Goal: Book appointment/travel/reservation

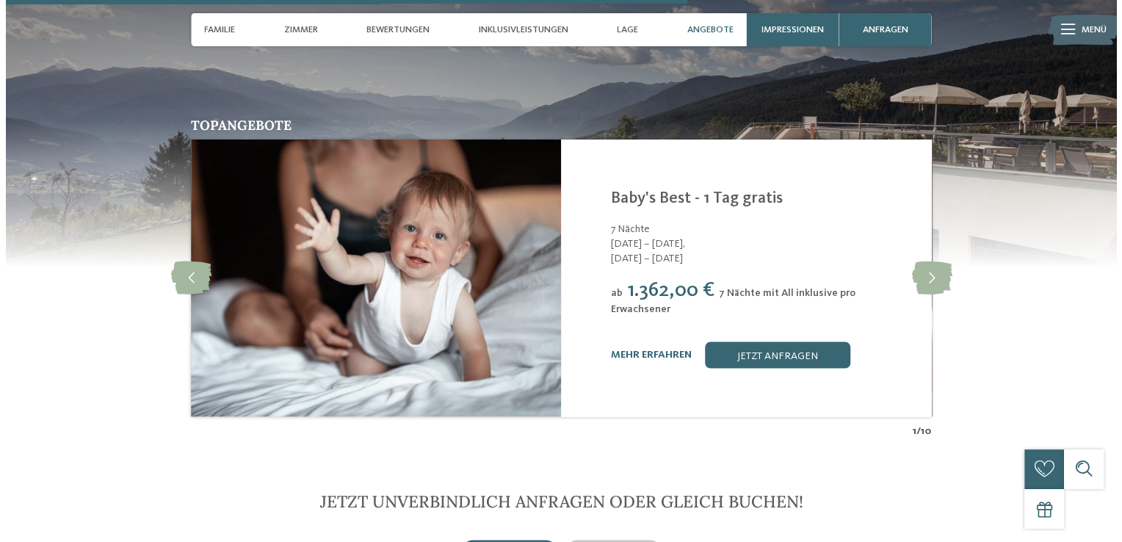
scroll to position [2816, 0]
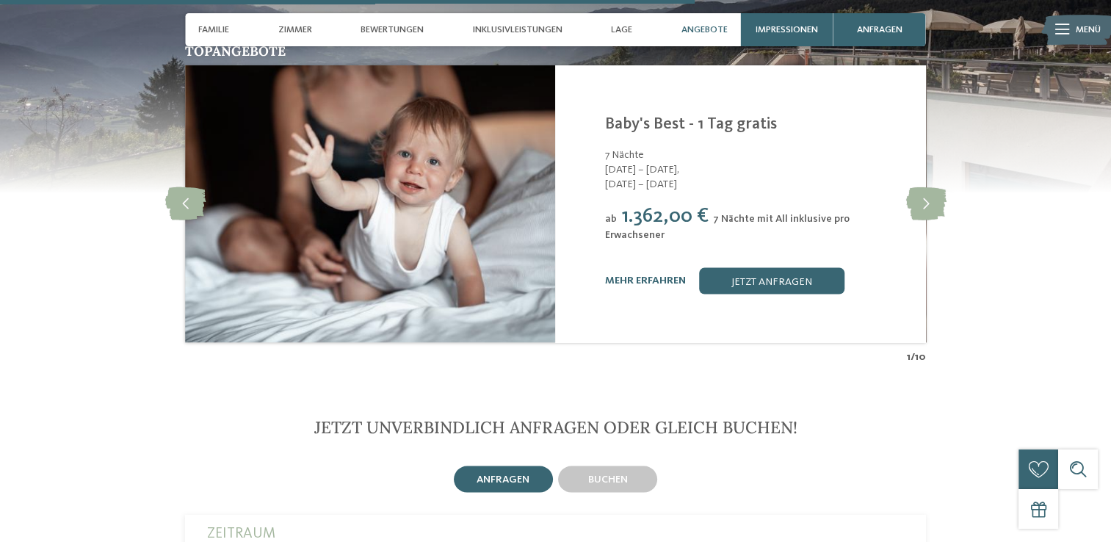
click at [951, 183] on div "Topangebote slide 2 of 10 Family Home Alpenhof **** Meransen-Mühlbach - Eisackt…" at bounding box center [556, 205] width 900 height 320
click at [942, 188] on icon at bounding box center [926, 204] width 40 height 33
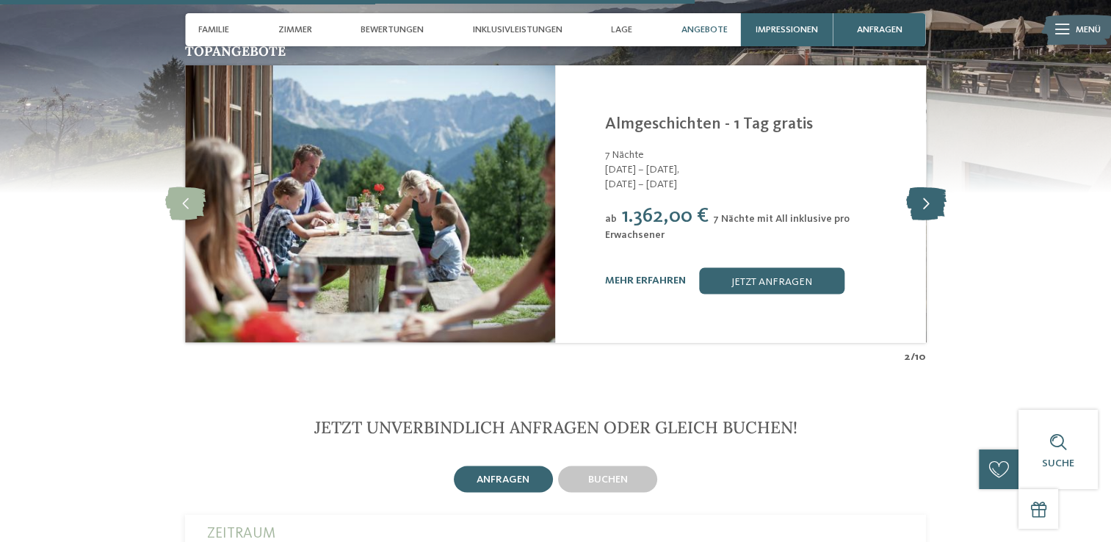
click at [942, 188] on icon at bounding box center [926, 204] width 40 height 33
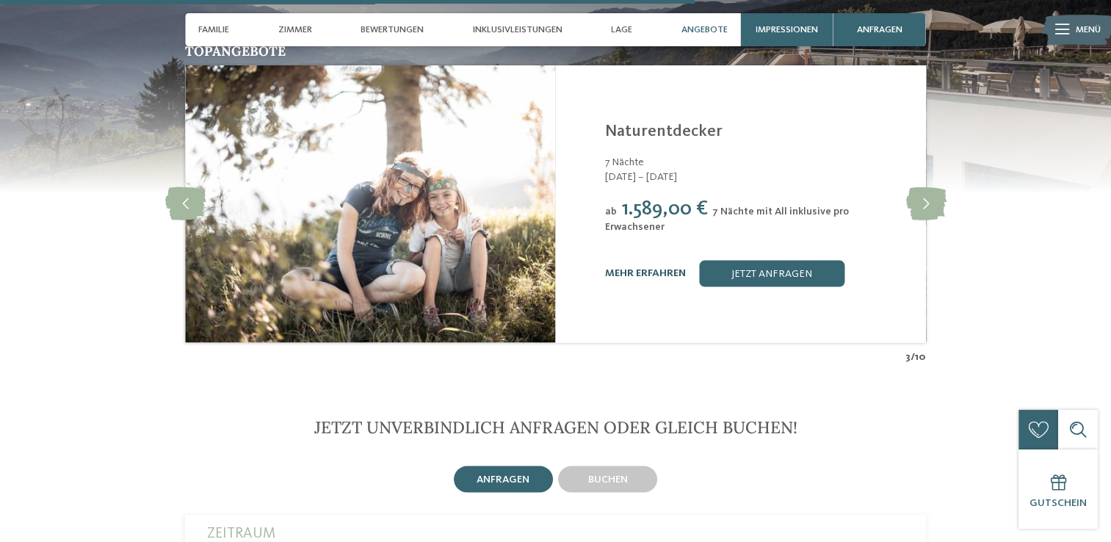
click at [670, 268] on link "mehr erfahren" at bounding box center [645, 273] width 81 height 10
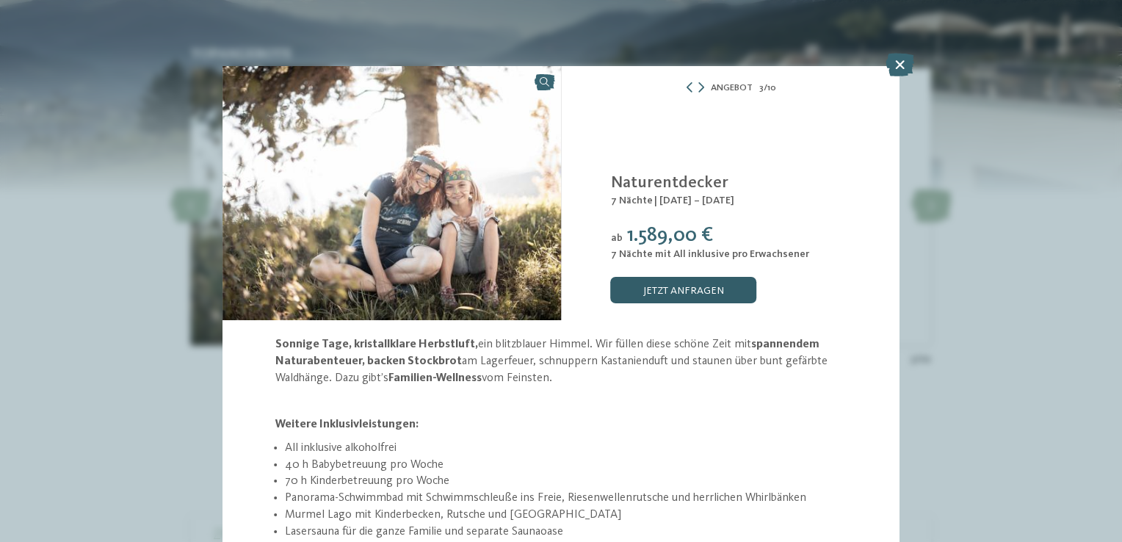
click at [679, 280] on link "jetzt anfragen" at bounding box center [683, 290] width 145 height 26
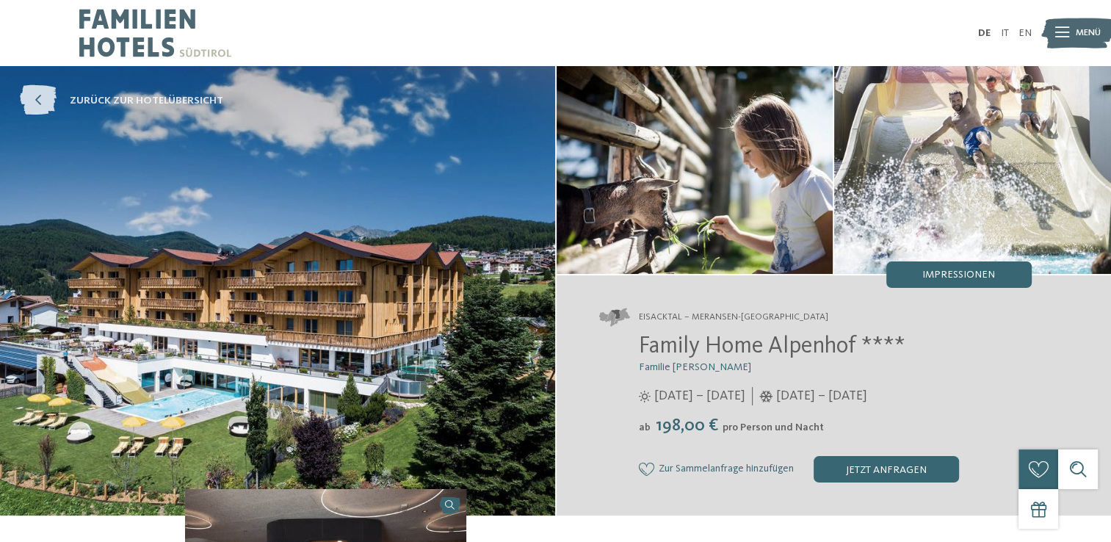
click at [59, 95] on link "zurück zur Hotelübersicht" at bounding box center [121, 101] width 203 height 30
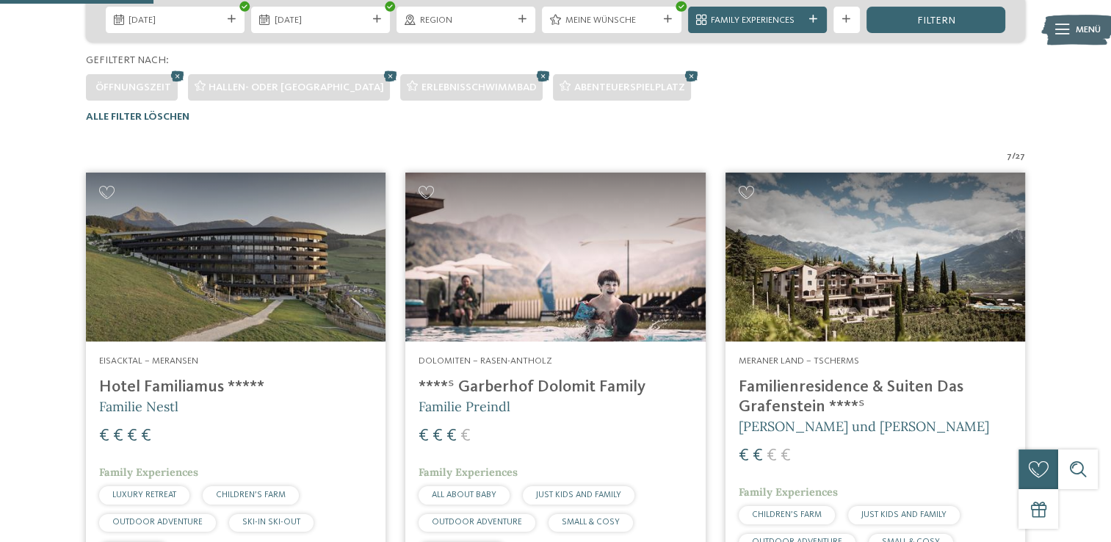
scroll to position [229, 0]
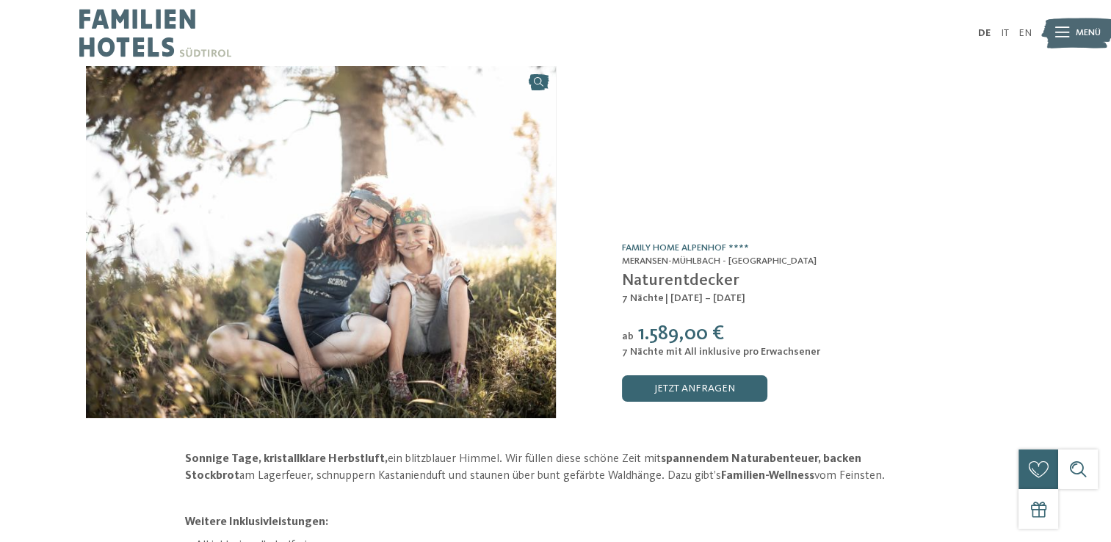
click at [731, 84] on div "Angebot /0" at bounding box center [823, 91] width 403 height 17
click at [447, 41] on div at bounding box center [317, 33] width 476 height 66
click at [854, 170] on div "Angebot /0 Family Home Alpenhof **** Meransen-Mühlbach - Eisacktal Naturentdeck…" at bounding box center [791, 242] width 470 height 352
click at [1056, 31] on icon at bounding box center [1063, 33] width 14 height 10
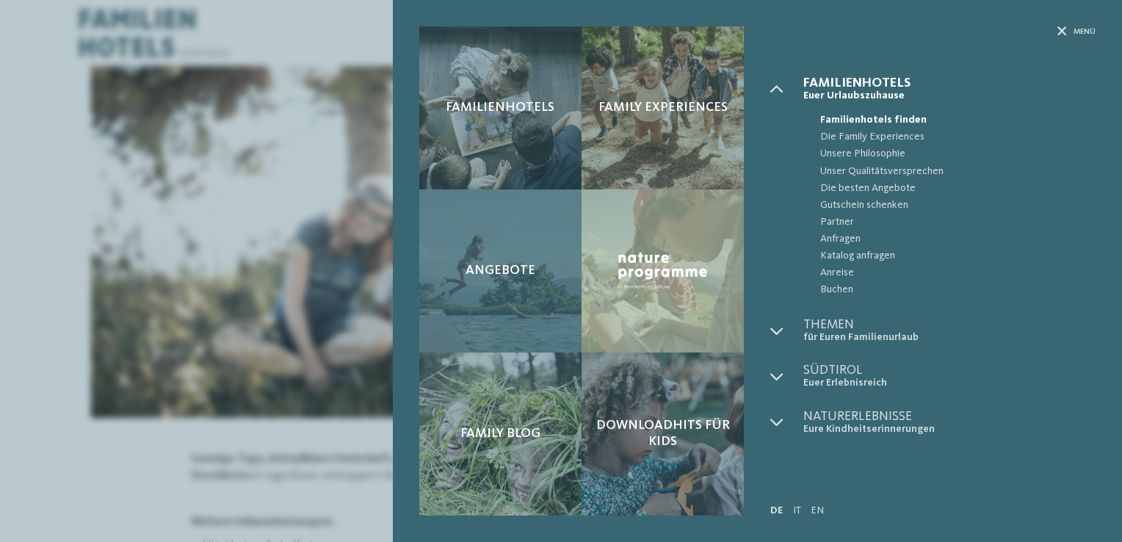
click at [508, 254] on div "Angebote" at bounding box center [500, 271] width 162 height 163
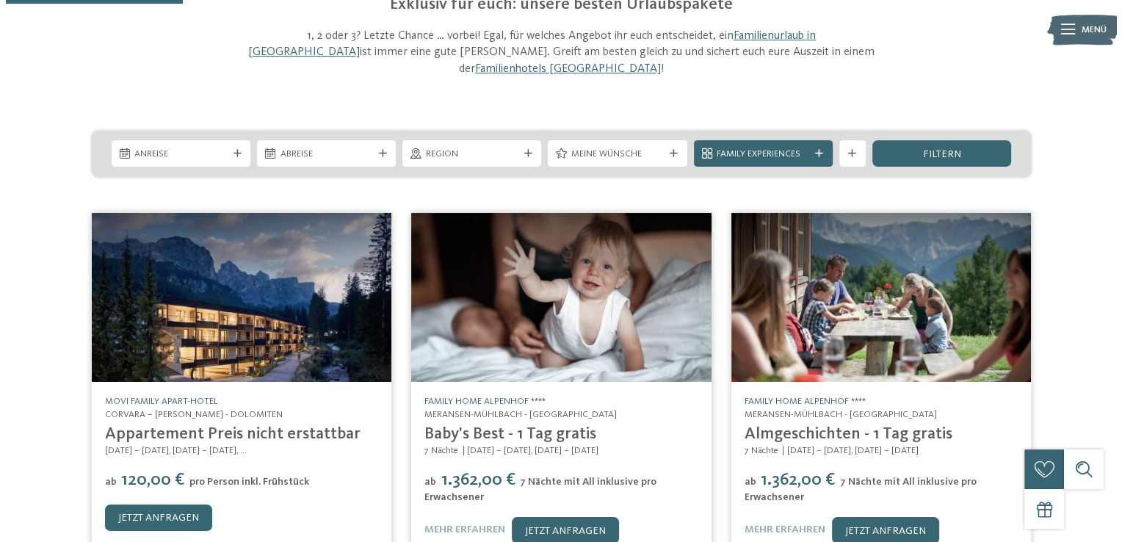
scroll to position [147, 0]
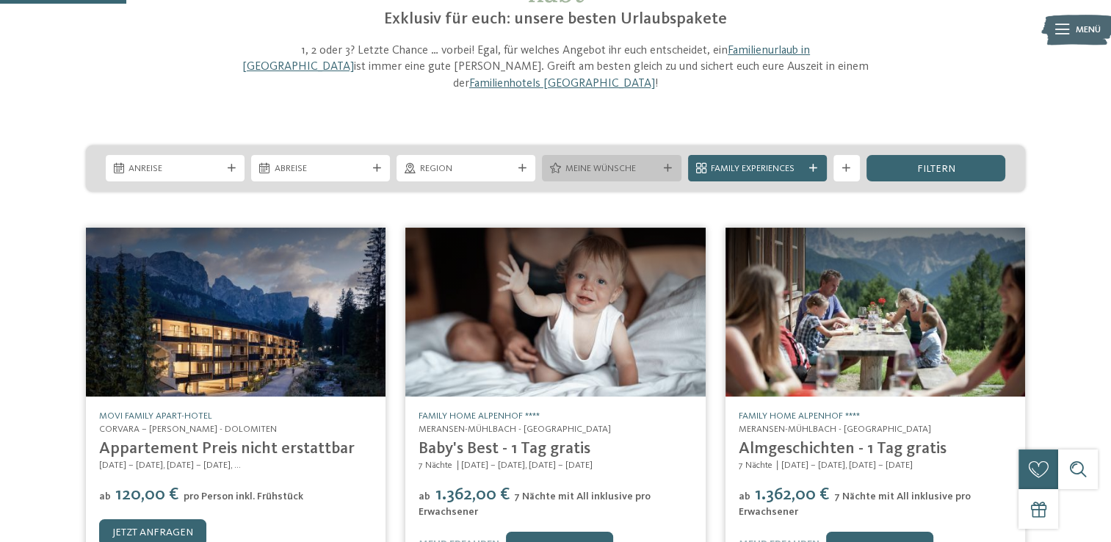
click at [593, 162] on span "Meine Wünsche" at bounding box center [612, 168] width 93 height 13
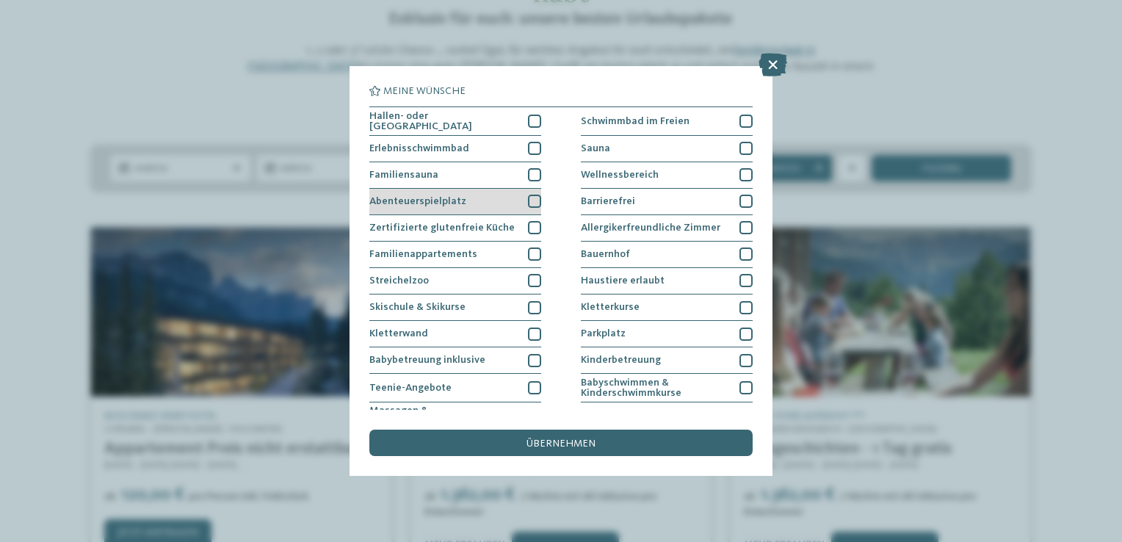
click at [470, 191] on div "Abenteuerspielplatz" at bounding box center [456, 202] width 172 height 26
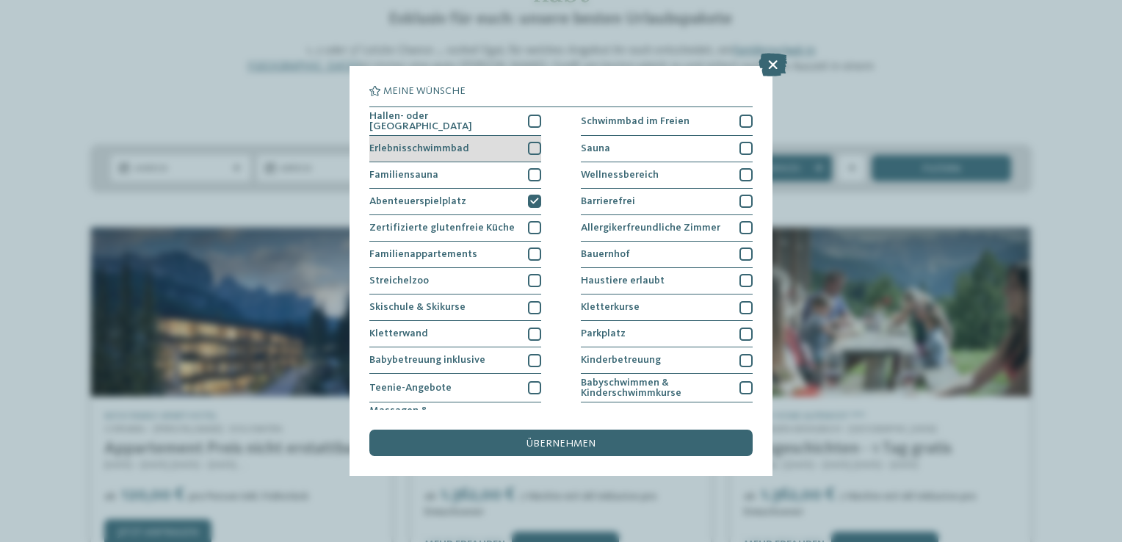
click at [497, 140] on div "Erlebnisschwimmbad" at bounding box center [456, 149] width 172 height 26
click at [490, 120] on div "Hallen- oder [GEOGRAPHIC_DATA]" at bounding box center [456, 121] width 172 height 29
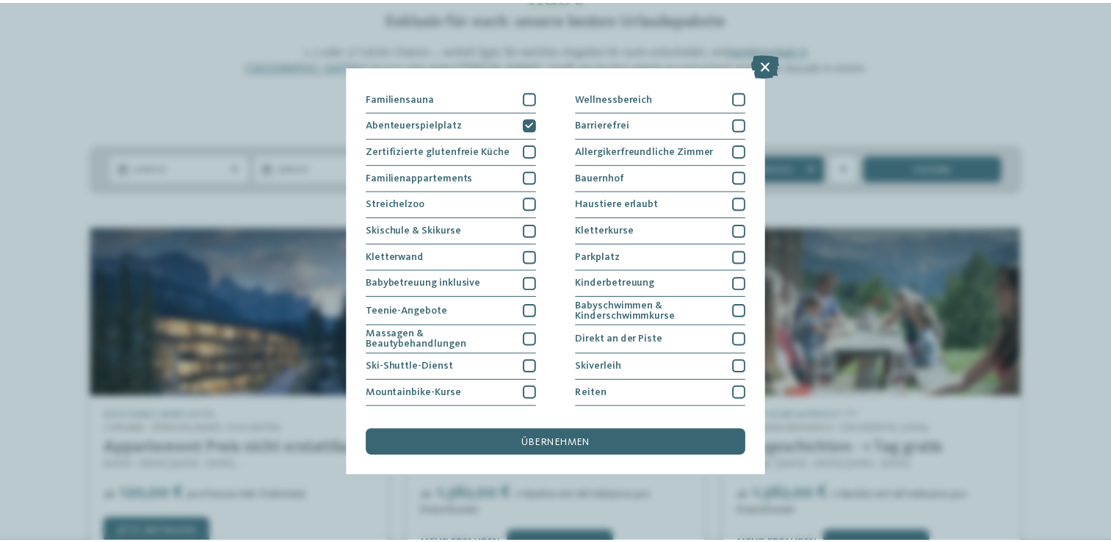
scroll to position [0, 0]
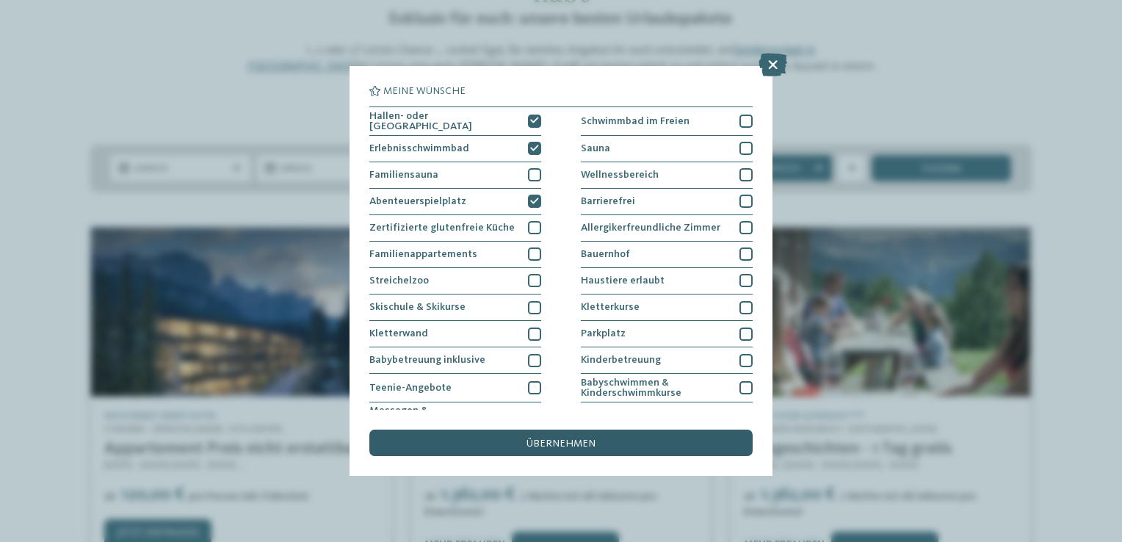
click at [552, 445] on span "übernehmen" at bounding box center [561, 444] width 69 height 10
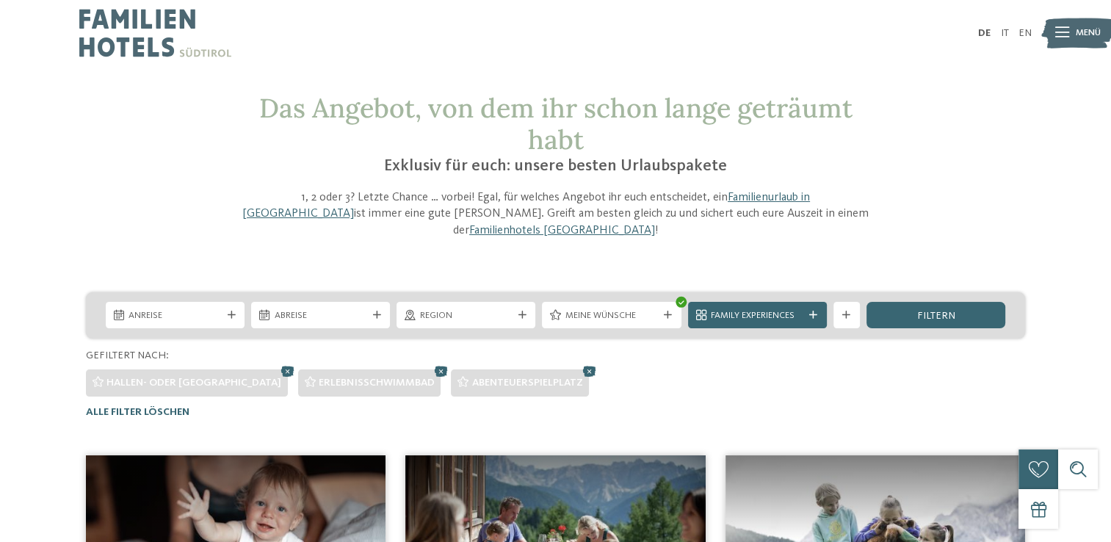
click at [185, 309] on span "Anreise" at bounding box center [175, 315] width 93 height 13
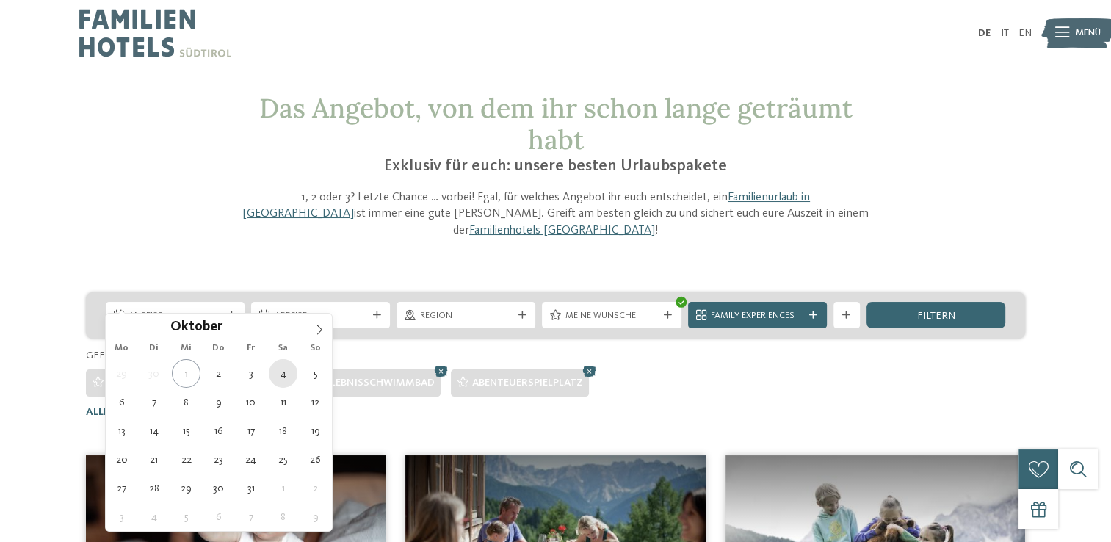
type div "04.10.2025"
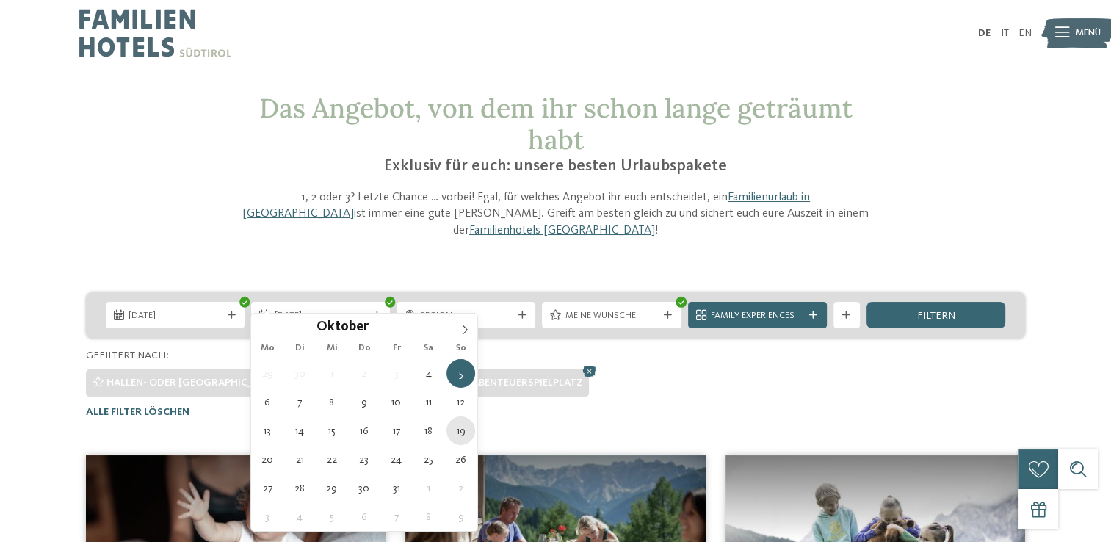
type div "19.10.2025"
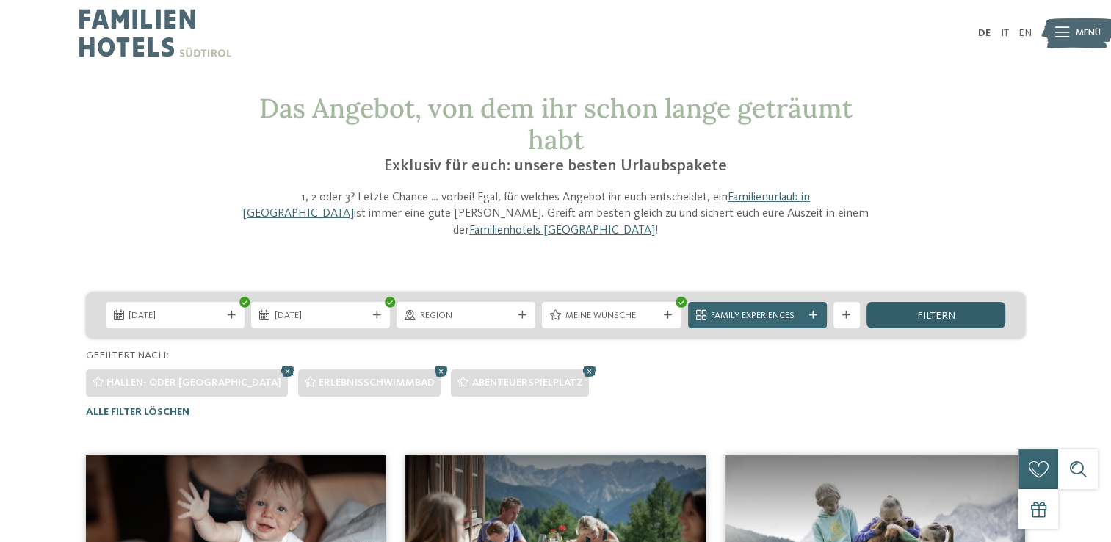
click at [918, 311] on span "filtern" at bounding box center [936, 316] width 38 height 10
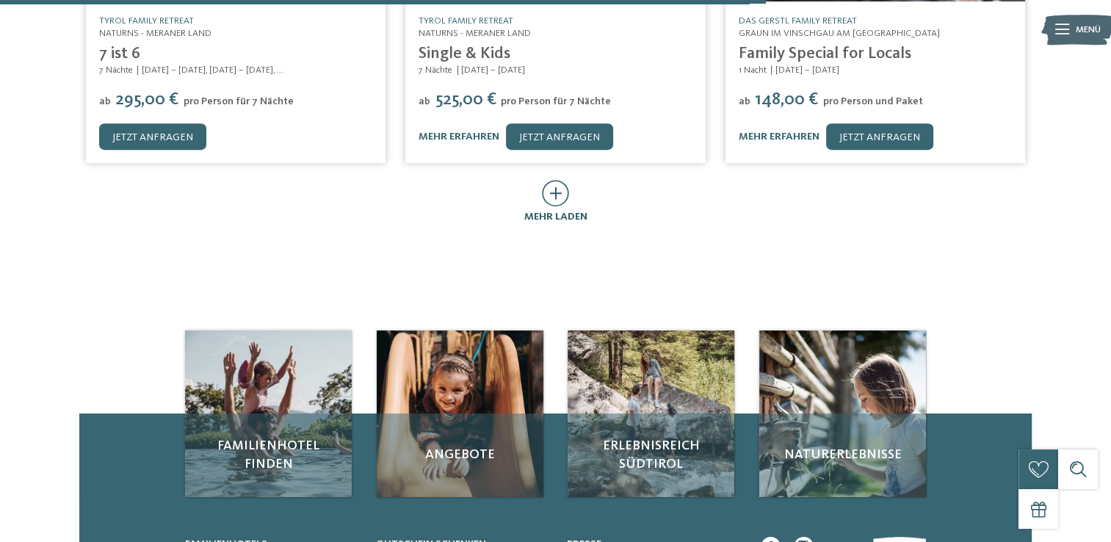
scroll to position [1009, 0]
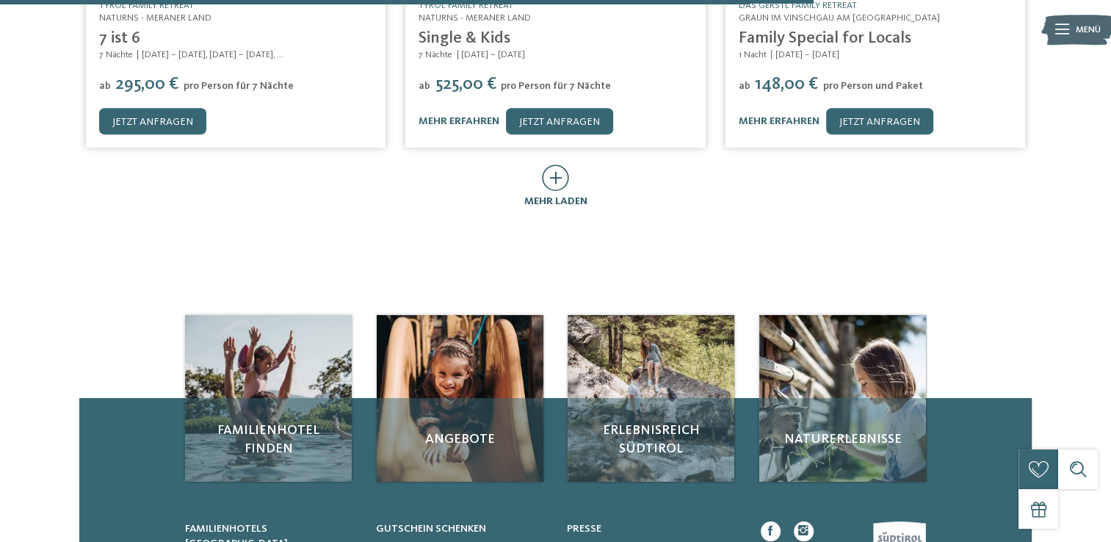
click at [563, 165] on icon at bounding box center [555, 178] width 27 height 26
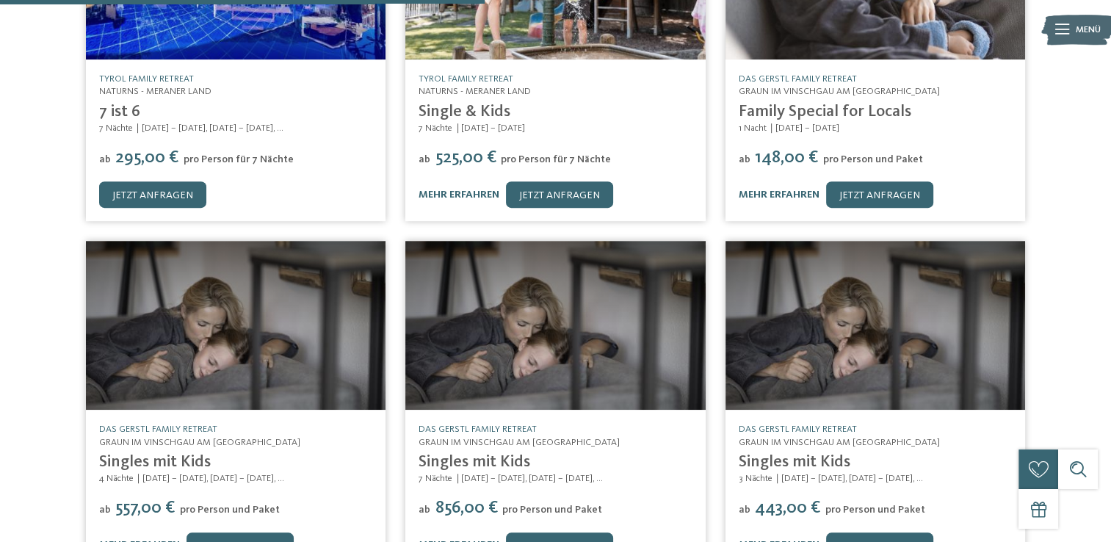
scroll to position [641, 0]
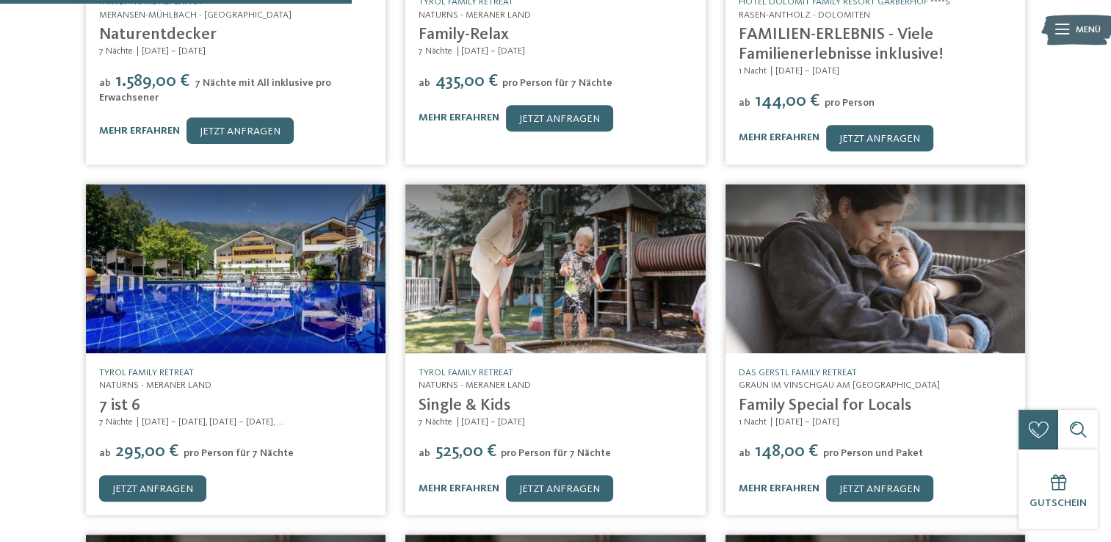
click at [154, 368] on link "TYROL family retreat" at bounding box center [146, 373] width 95 height 10
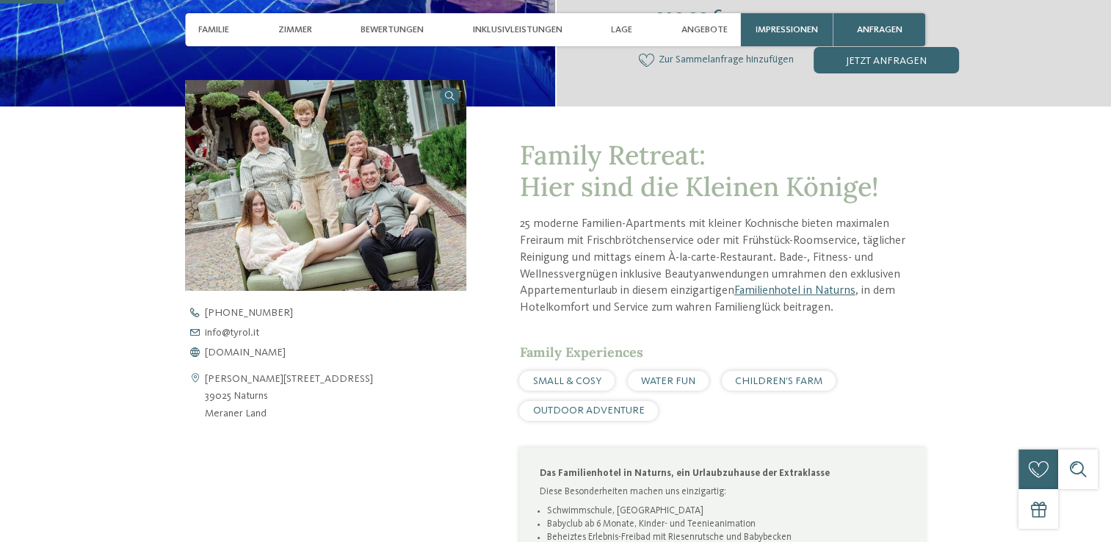
scroll to position [441, 0]
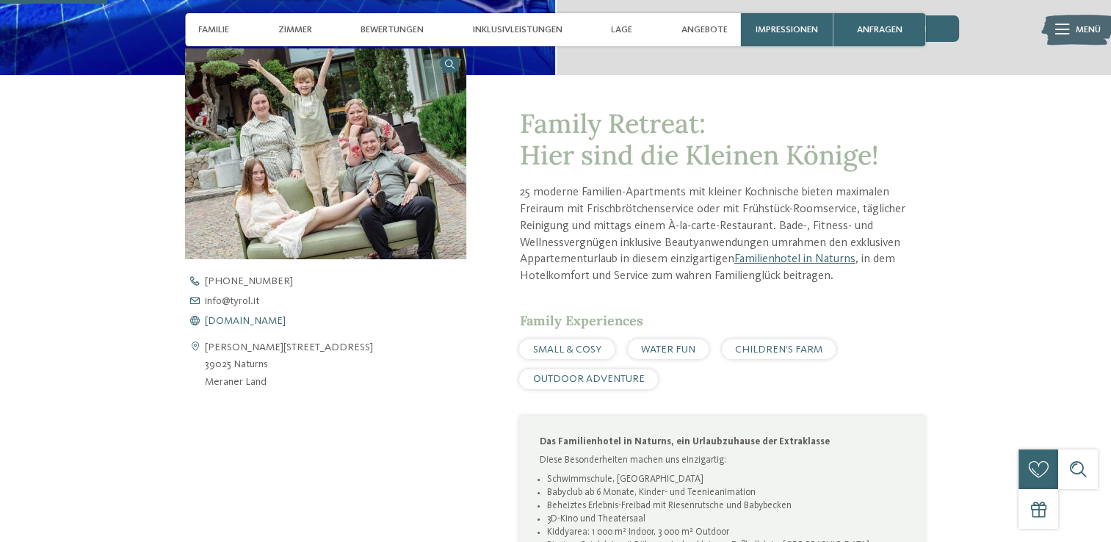
click at [239, 320] on span "www.tyrol.it" at bounding box center [245, 321] width 81 height 10
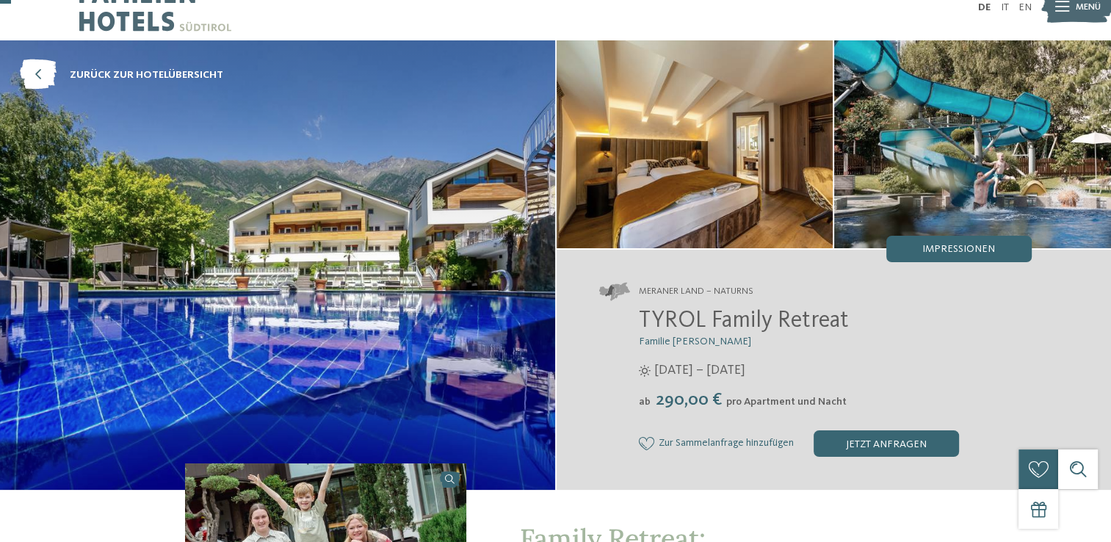
scroll to position [0, 0]
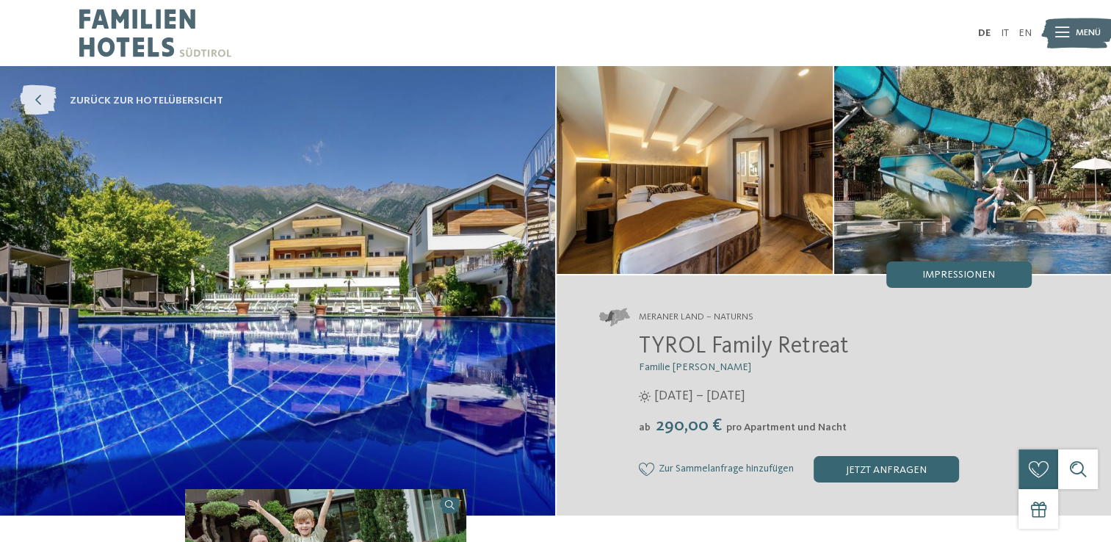
click at [49, 93] on icon at bounding box center [38, 101] width 37 height 30
